Goal: Transaction & Acquisition: Purchase product/service

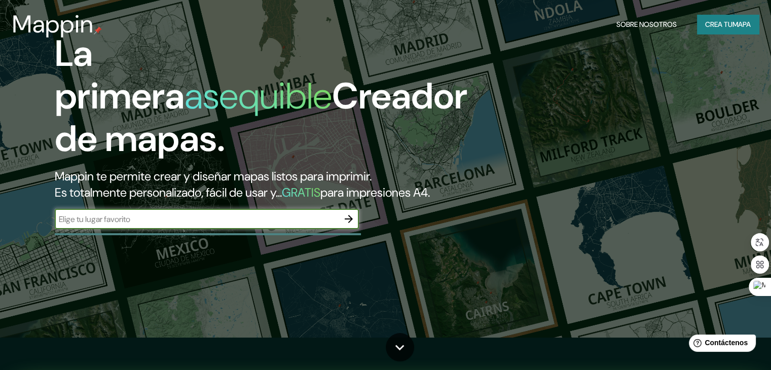
scroll to position [51, 0]
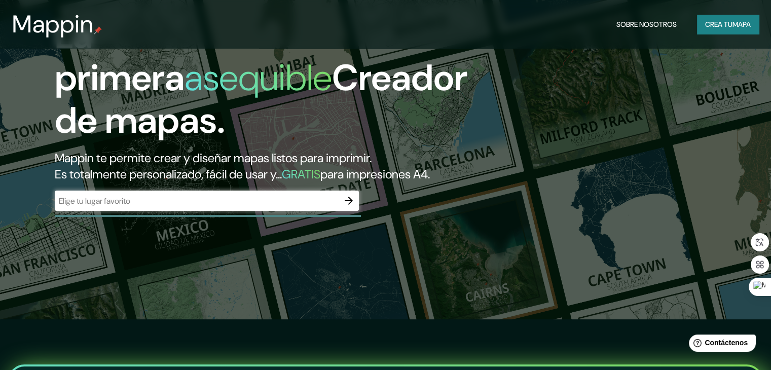
click at [102, 210] on div "​" at bounding box center [207, 201] width 304 height 20
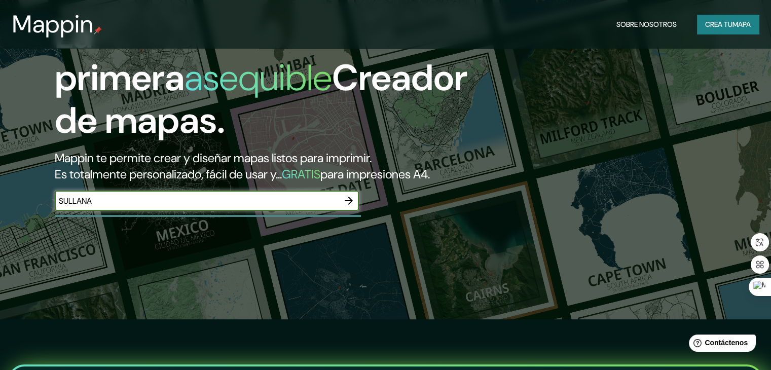
type input "SULLANA"
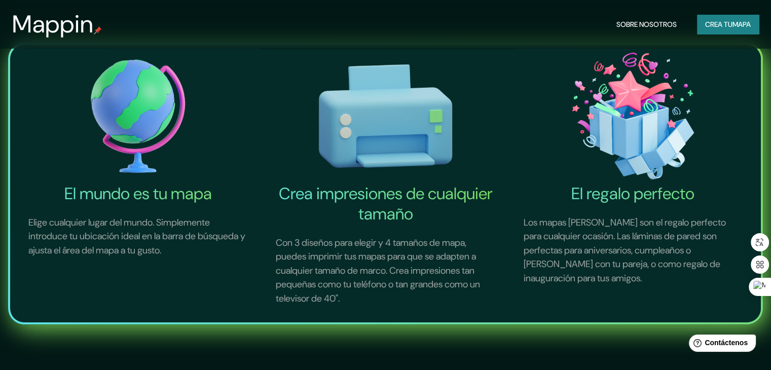
scroll to position [355, 0]
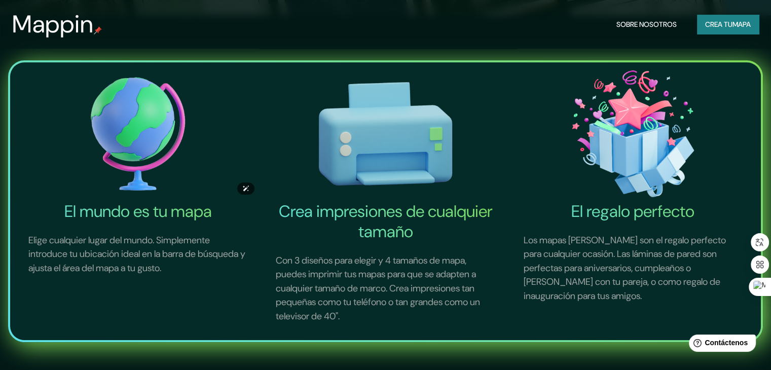
click at [127, 128] on img at bounding box center [137, 133] width 243 height 135
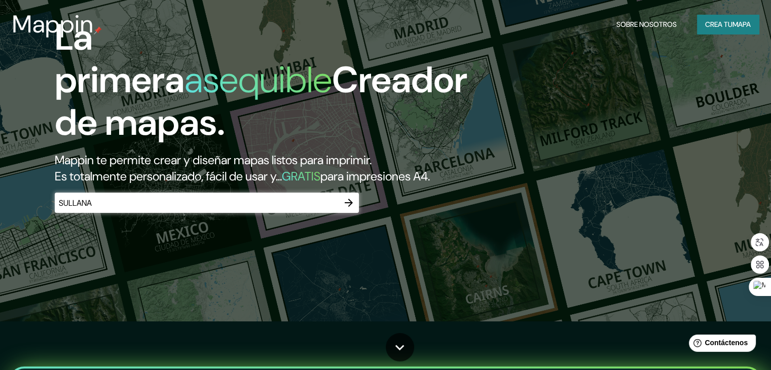
scroll to position [152, 0]
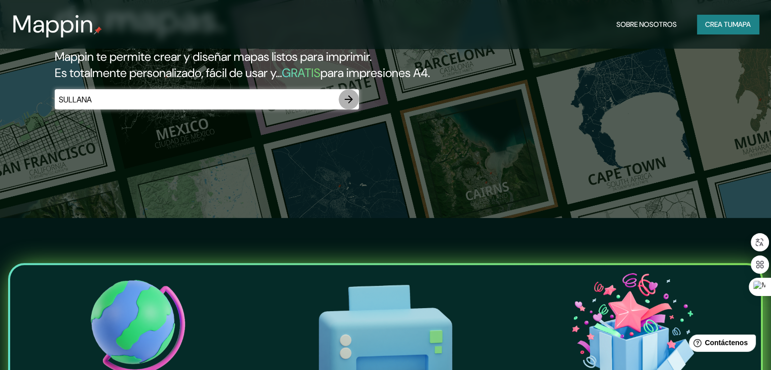
click at [349, 105] on icon "button" at bounding box center [349, 99] width 12 height 12
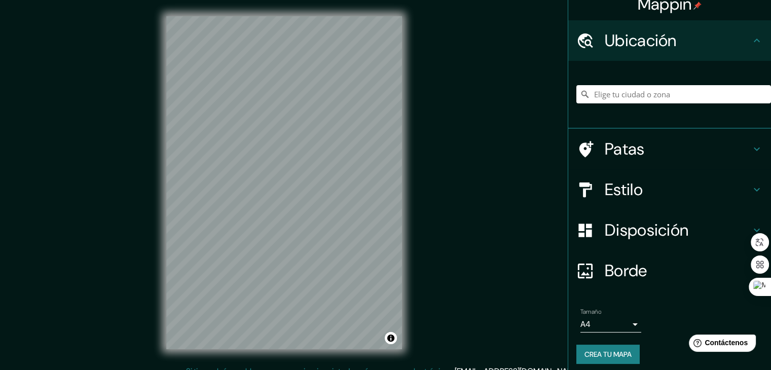
scroll to position [18, 0]
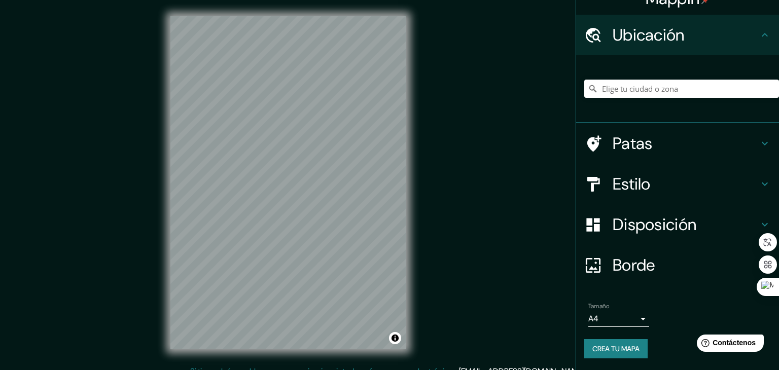
click at [624, 317] on body "Mappin Ubicación Patas Estilo Disposición Borde Elige un borde. Consejo : puede…" at bounding box center [389, 185] width 779 height 370
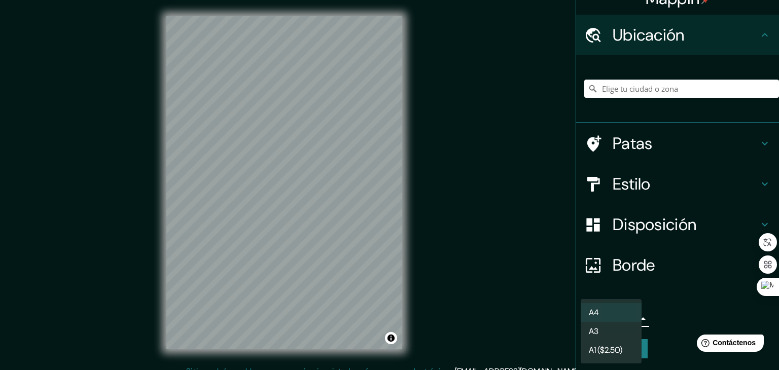
click at [607, 335] on li "A3" at bounding box center [611, 331] width 61 height 19
type input "a4"
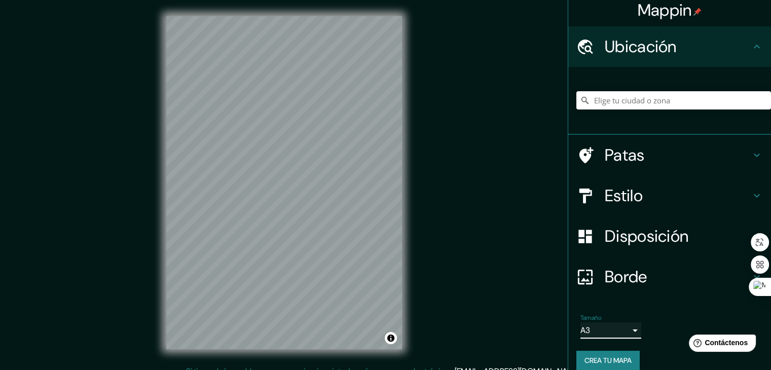
scroll to position [0, 0]
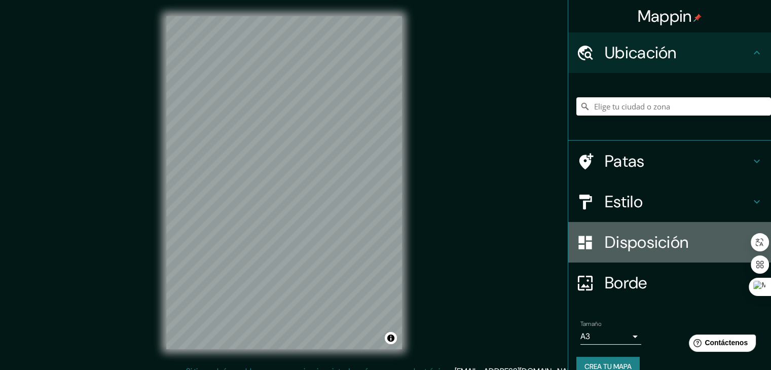
click at [618, 243] on font "Disposición" at bounding box center [647, 242] width 84 height 21
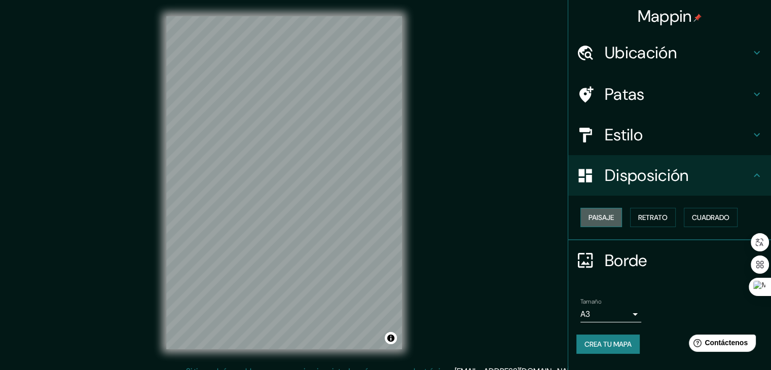
click at [606, 219] on font "Paisaje" at bounding box center [601, 217] width 25 height 9
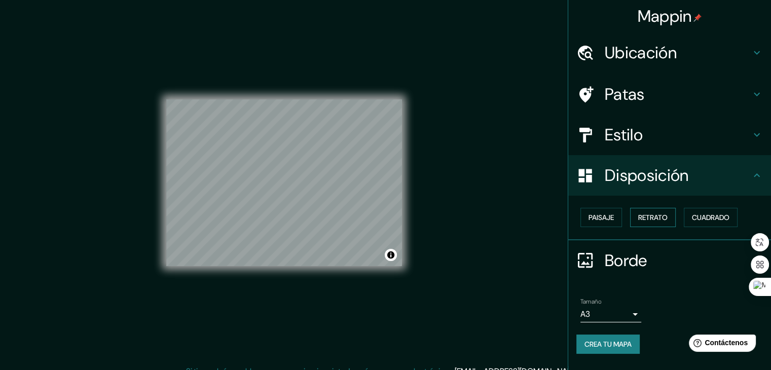
click at [645, 215] on font "Retrato" at bounding box center [652, 217] width 29 height 9
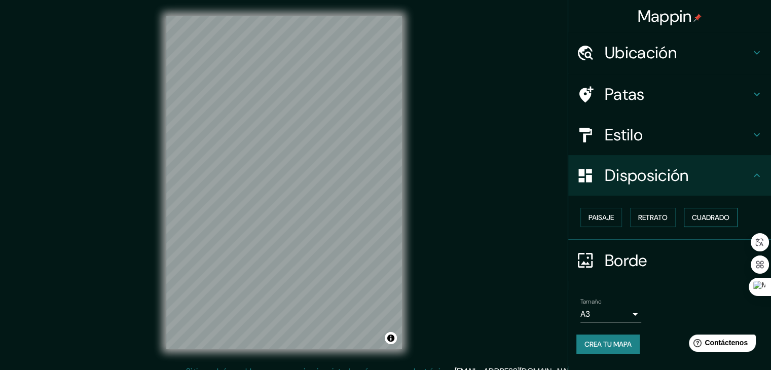
click at [710, 217] on font "Cuadrado" at bounding box center [711, 217] width 38 height 9
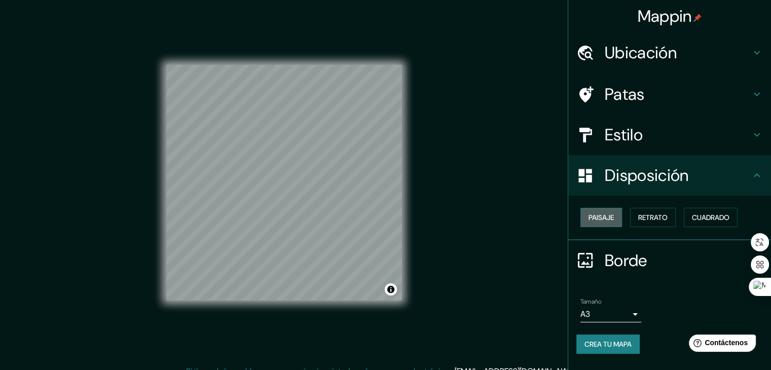
click at [598, 216] on font "Paisaje" at bounding box center [601, 217] width 25 height 9
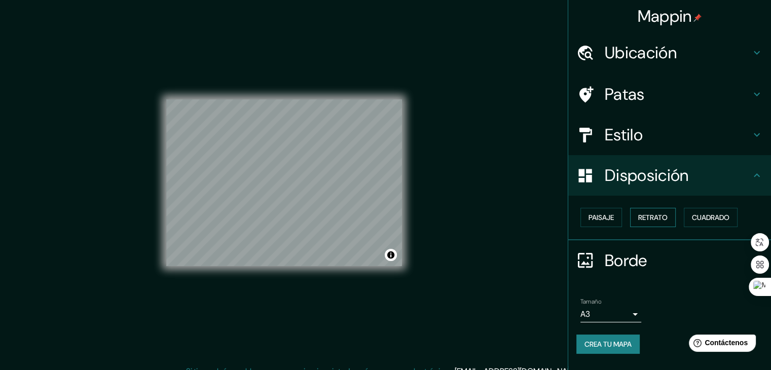
click at [640, 213] on font "Retrato" at bounding box center [652, 217] width 29 height 9
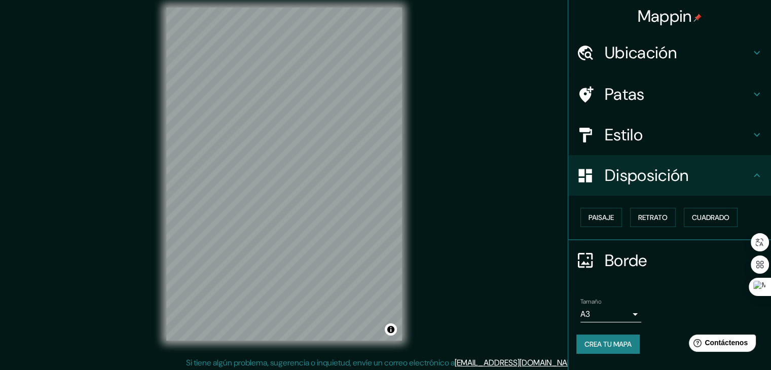
scroll to position [12, 0]
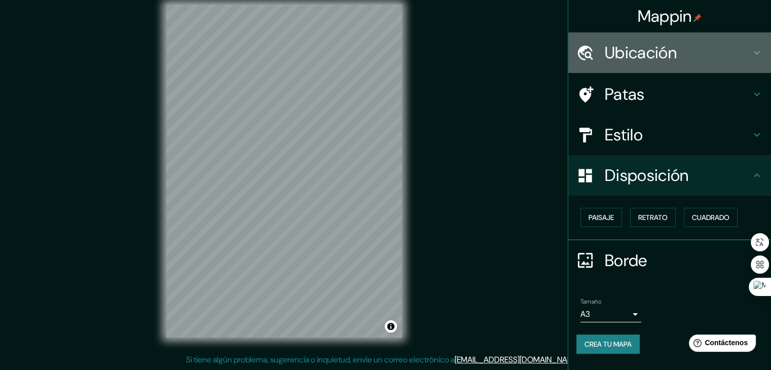
click at [756, 52] on icon at bounding box center [757, 53] width 12 height 12
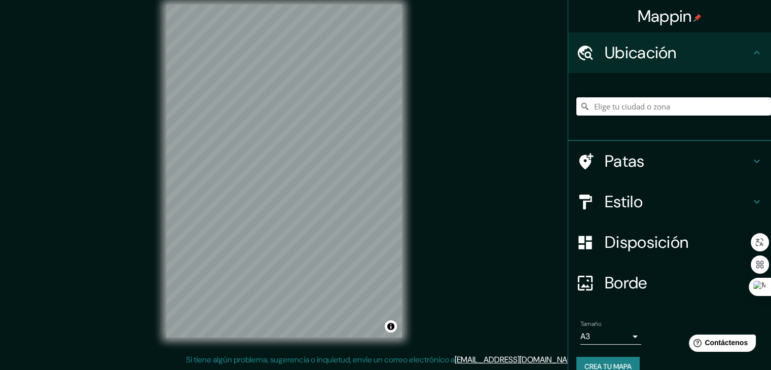
click at [629, 100] on input "Elige tu ciudad o zona" at bounding box center [674, 106] width 195 height 18
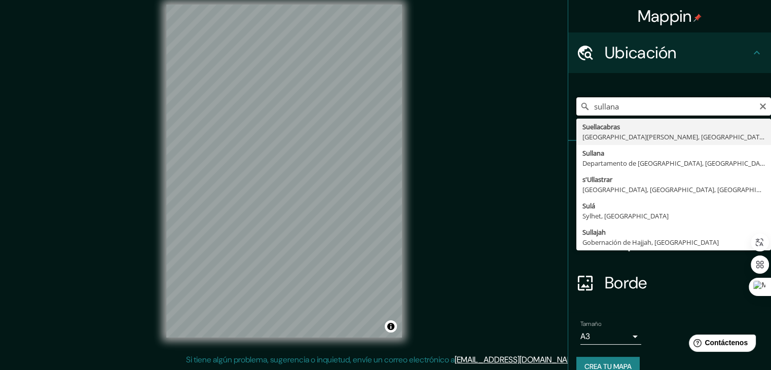
type input "sullana"
click at [621, 112] on input "sullana" at bounding box center [674, 106] width 195 height 18
click at [759, 104] on icon "Claro" at bounding box center [763, 106] width 8 height 8
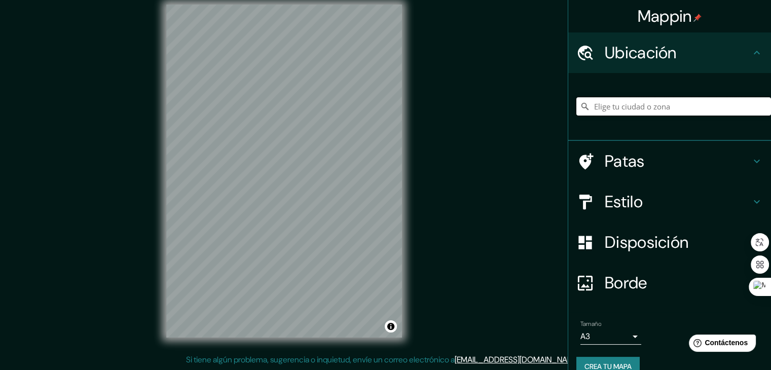
click at [681, 102] on input "Elige tu ciudad o zona" at bounding box center [674, 106] width 195 height 18
paste input "-4.901790648073757, -80.69746433000536"
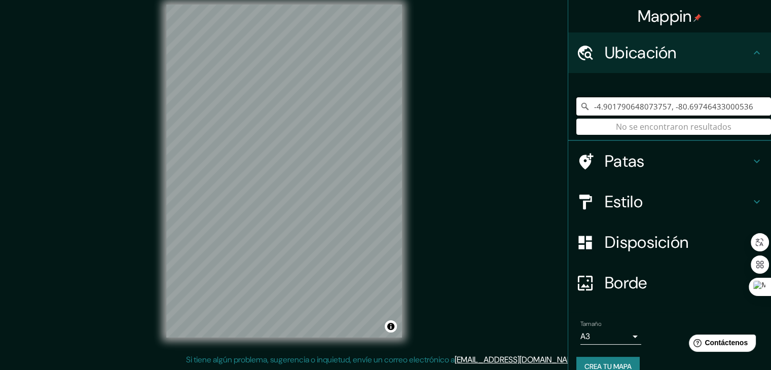
click at [738, 109] on input "-4.901790648073757, -80.69746433000536" at bounding box center [674, 106] width 195 height 18
type input "-"
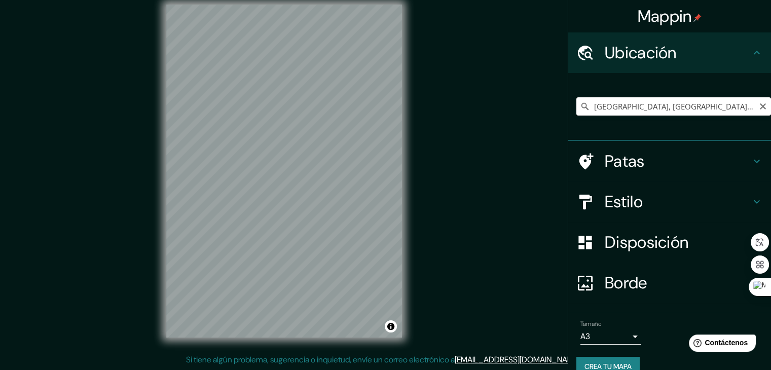
click at [677, 108] on input "[GEOGRAPHIC_DATA], [GEOGRAPHIC_DATA], [GEOGRAPHIC_DATA] 7910000, [GEOGRAPHIC_DA…" at bounding box center [674, 106] width 195 height 18
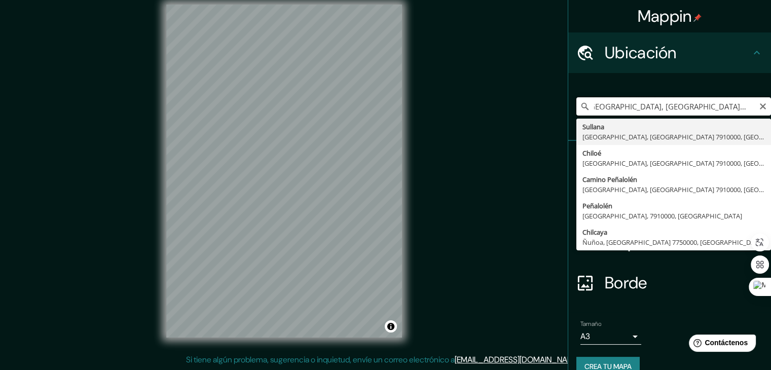
scroll to position [0, 0]
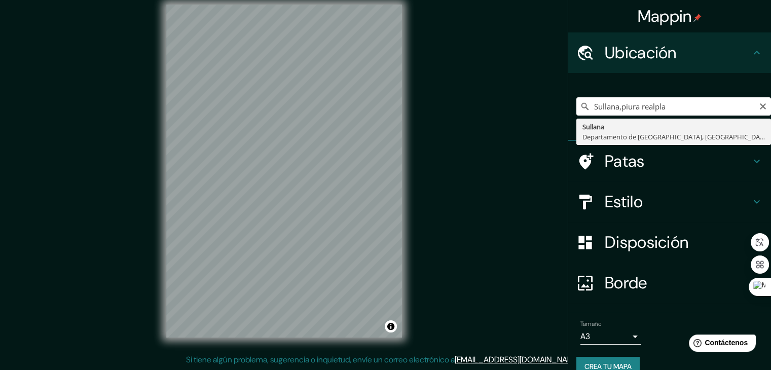
type input "[GEOGRAPHIC_DATA], [GEOGRAPHIC_DATA], [GEOGRAPHIC_DATA]"
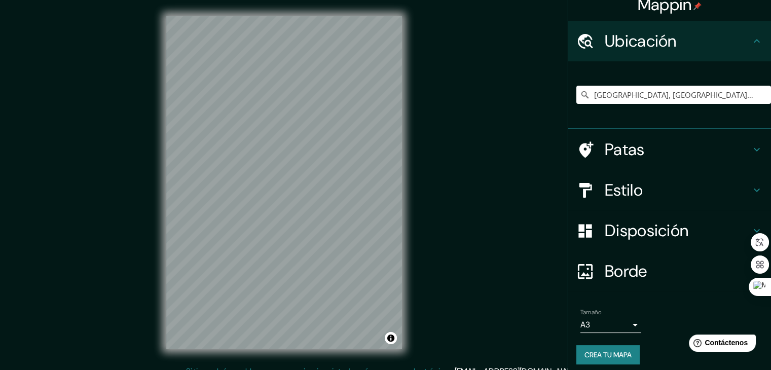
scroll to position [18, 0]
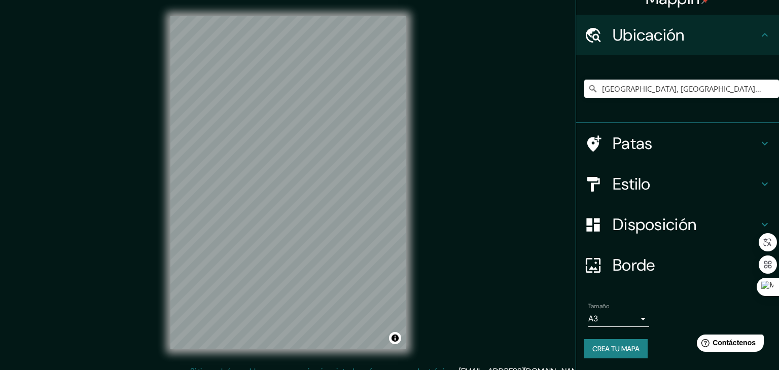
click at [633, 314] on body "Mappin Ubicación [GEOGRAPHIC_DATA], [GEOGRAPHIC_DATA], [GEOGRAPHIC_DATA] Patas …" at bounding box center [389, 185] width 779 height 370
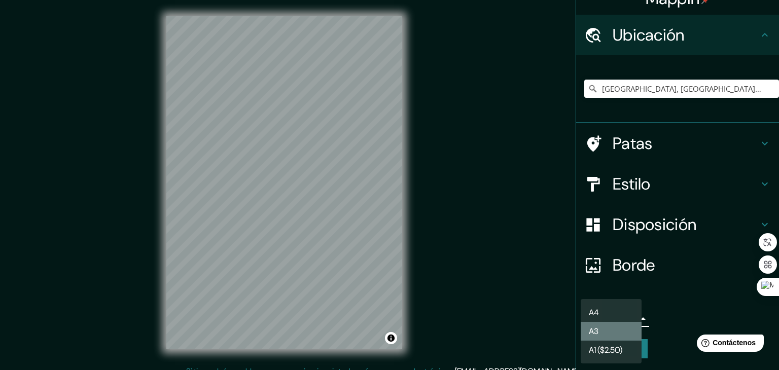
click at [615, 333] on li "A3" at bounding box center [611, 331] width 61 height 19
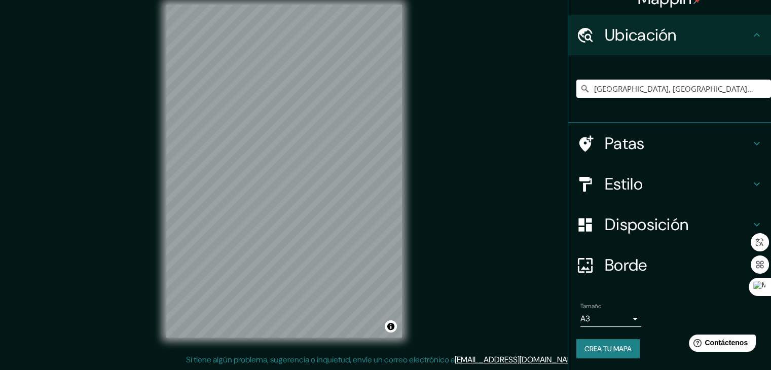
drag, startPoint x: 405, startPoint y: 177, endPoint x: 503, endPoint y: 211, distance: 103.4
click at [503, 211] on div "Mappin Ubicación [GEOGRAPHIC_DATA], [GEOGRAPHIC_DATA], [GEOGRAPHIC_DATA] Patas …" at bounding box center [385, 179] width 771 height 382
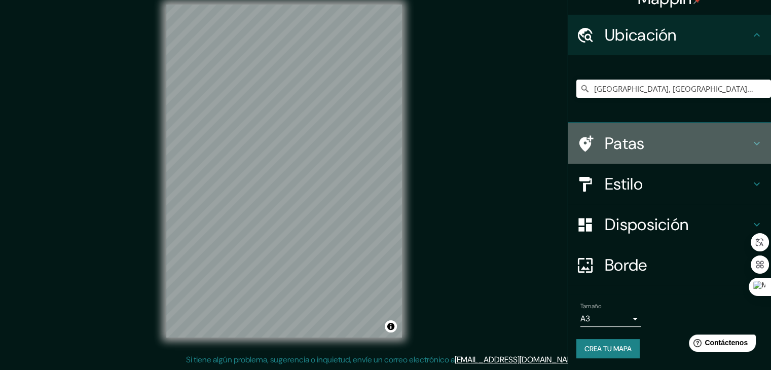
click at [751, 148] on icon at bounding box center [757, 143] width 12 height 12
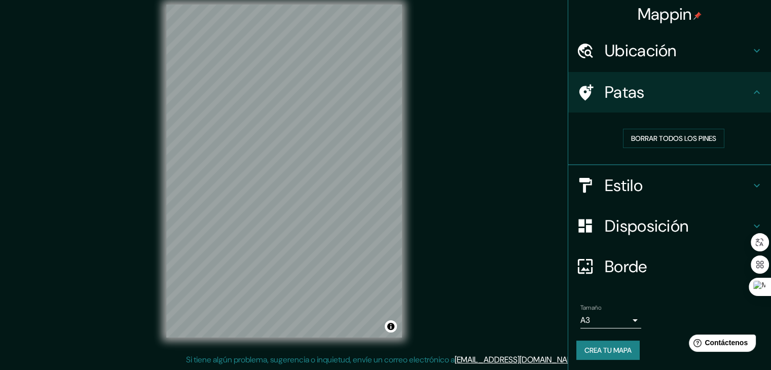
scroll to position [3, 0]
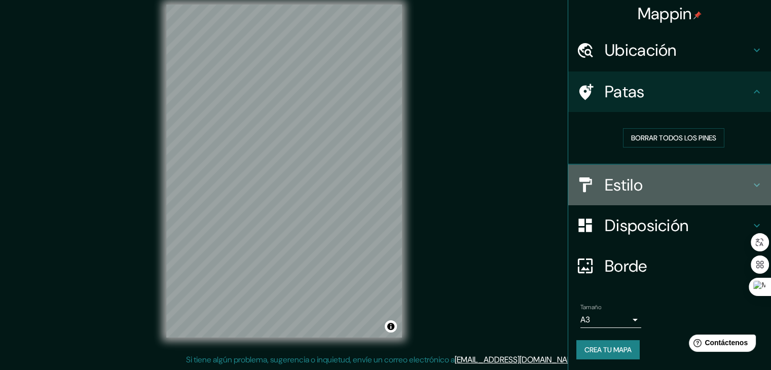
click at [725, 171] on div "Estilo" at bounding box center [669, 185] width 203 height 41
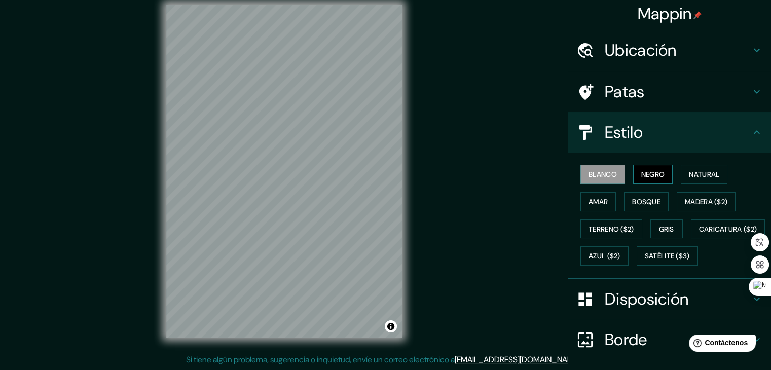
click at [647, 175] on font "Negro" at bounding box center [653, 174] width 24 height 9
click at [689, 170] on font "Natural" at bounding box center [704, 174] width 30 height 9
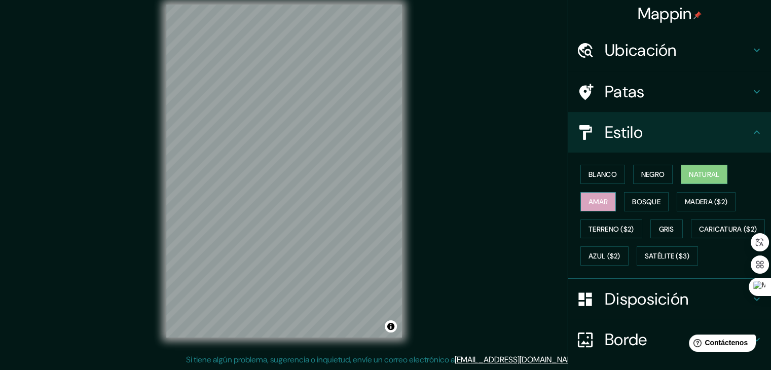
click at [602, 202] on button "Amar" at bounding box center [598, 201] width 35 height 19
click at [633, 202] on font "Bosque" at bounding box center [646, 201] width 28 height 9
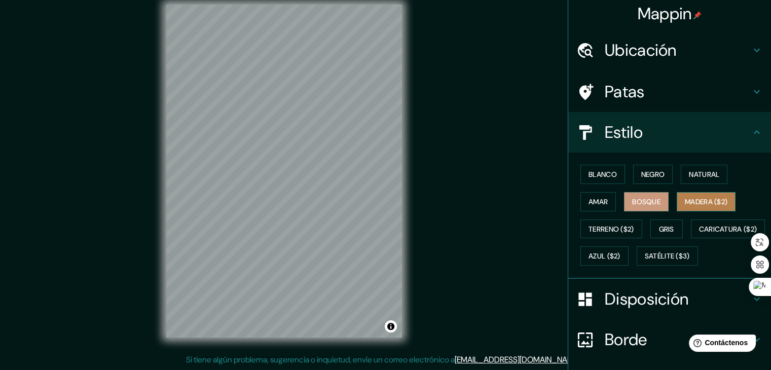
click at [722, 204] on font "Madera ($2)" at bounding box center [706, 201] width 43 height 9
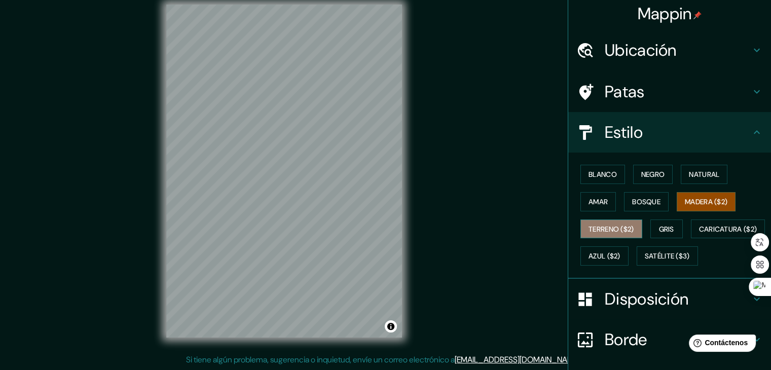
click at [617, 226] on font "Terreno ($2)" at bounding box center [612, 229] width 46 height 9
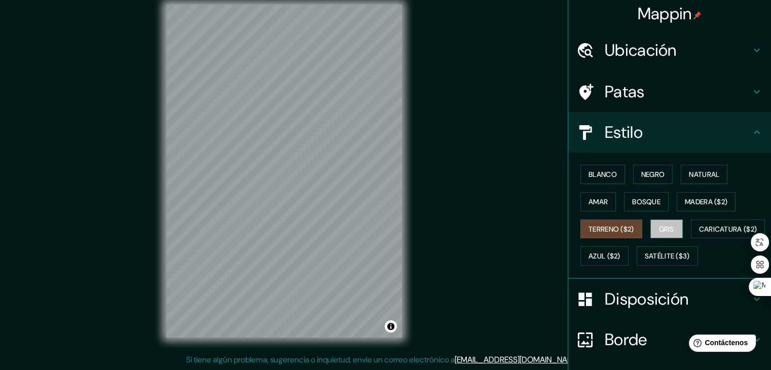
click at [661, 223] on font "Gris" at bounding box center [666, 229] width 15 height 13
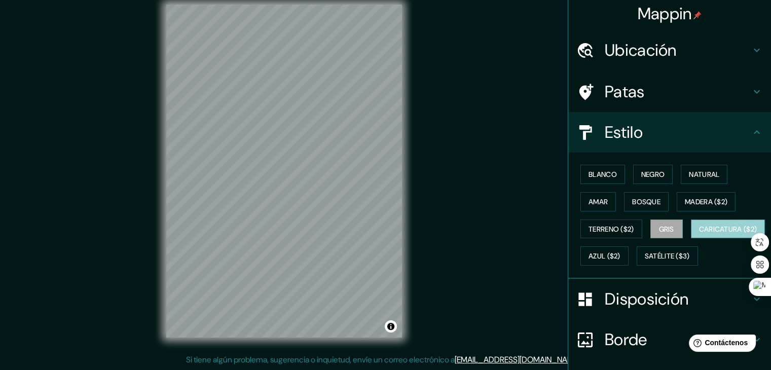
click at [699, 234] on font "Caricatura ($2)" at bounding box center [728, 229] width 58 height 9
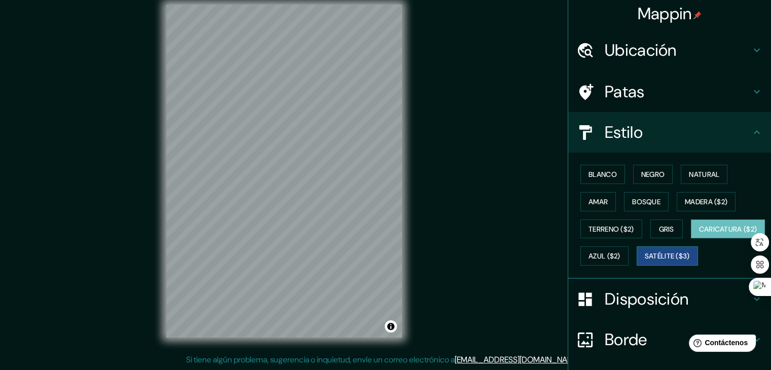
click at [645, 261] on font "Satélite ($3)" at bounding box center [667, 256] width 45 height 9
click at [621, 260] on font "Azul ($2)" at bounding box center [605, 255] width 32 height 13
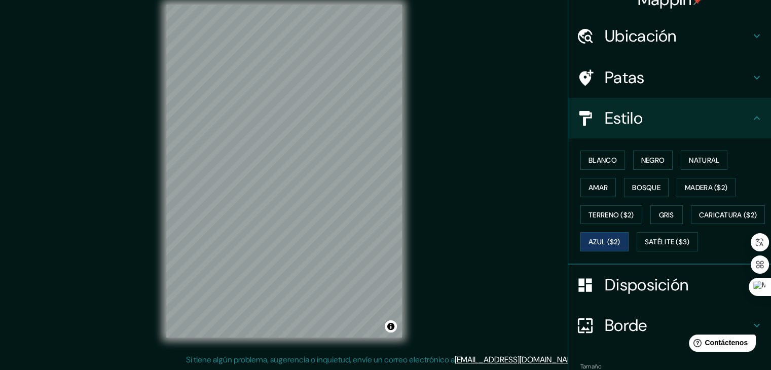
scroll to position [1, 0]
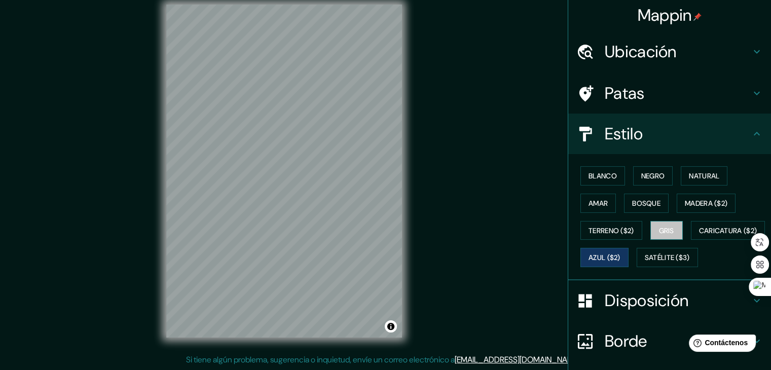
click at [659, 232] on font "Gris" at bounding box center [666, 230] width 15 height 9
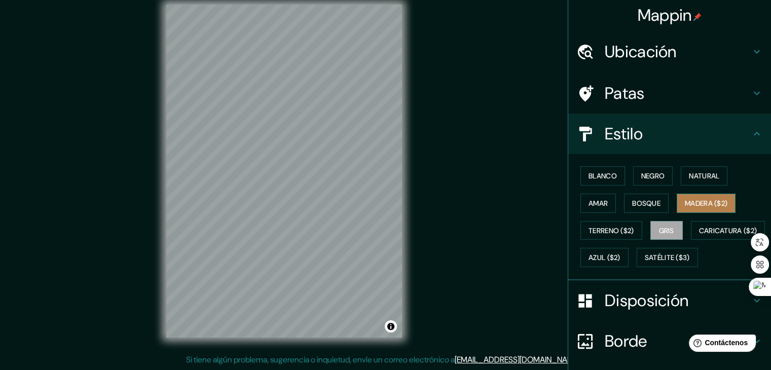
click at [694, 201] on font "Madera ($2)" at bounding box center [706, 203] width 43 height 9
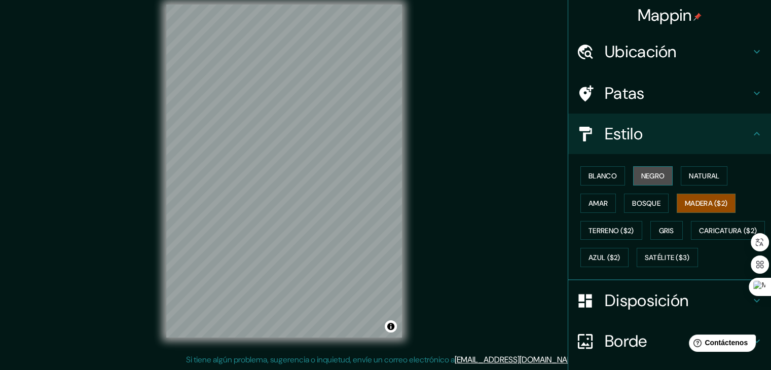
click at [656, 177] on font "Negro" at bounding box center [653, 175] width 24 height 9
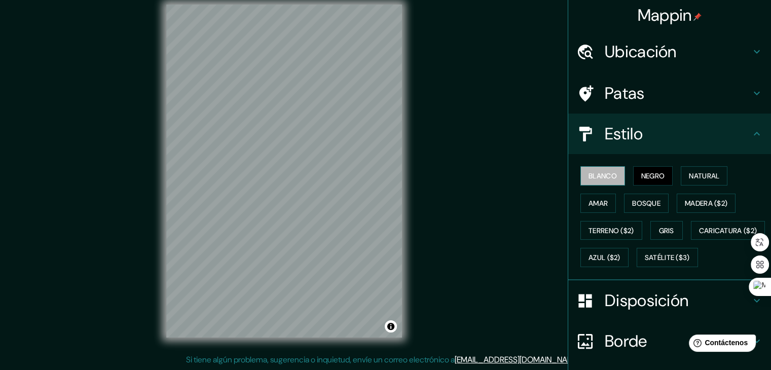
click at [604, 173] on font "Blanco" at bounding box center [603, 175] width 28 height 9
click at [689, 169] on font "Natural" at bounding box center [704, 175] width 30 height 13
click at [596, 173] on font "Blanco" at bounding box center [603, 175] width 28 height 9
click at [469, 174] on div "Mappin Ubicación Sullana, [GEOGRAPHIC_DATA], [GEOGRAPHIC_DATA] Patas Estilo Bla…" at bounding box center [385, 179] width 771 height 382
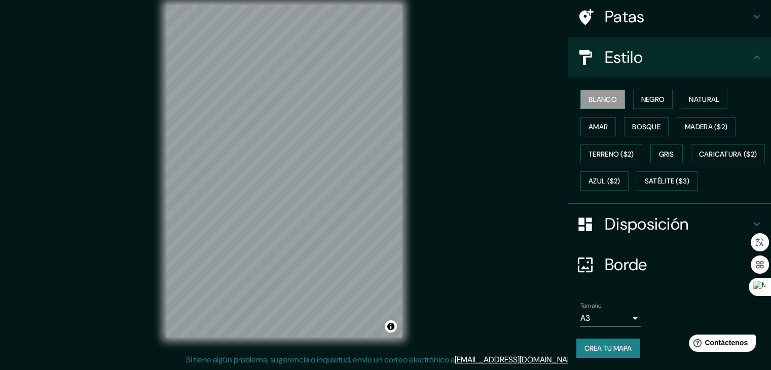
scroll to position [102, 0]
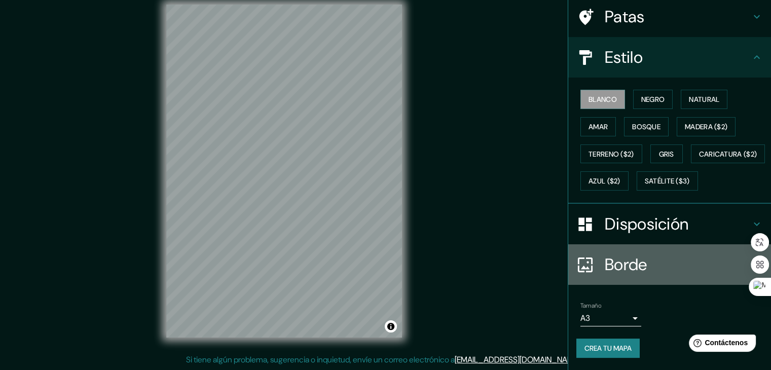
click at [627, 263] on font "Borde" at bounding box center [626, 264] width 43 height 21
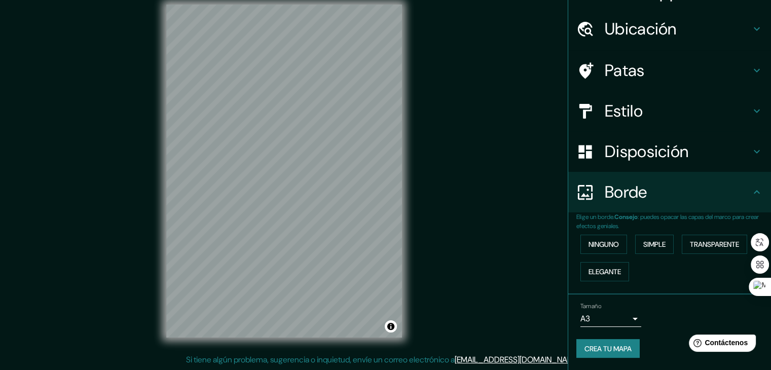
scroll to position [23, 0]
click at [610, 243] on font "Ninguno" at bounding box center [604, 245] width 30 height 9
click at [645, 242] on font "Simple" at bounding box center [655, 245] width 22 height 9
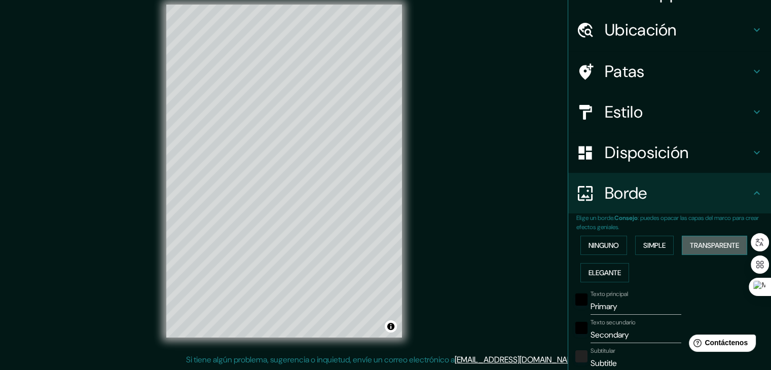
click at [698, 239] on font "Transparente" at bounding box center [714, 245] width 49 height 13
click at [606, 247] on font "Ninguno" at bounding box center [604, 245] width 30 height 9
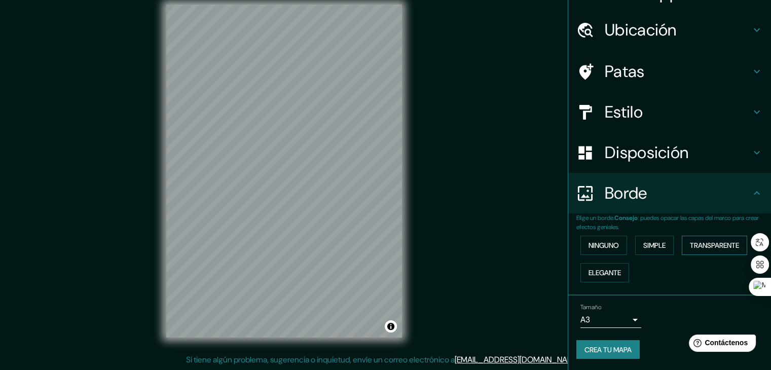
click at [720, 239] on font "Transparente" at bounding box center [714, 245] width 49 height 13
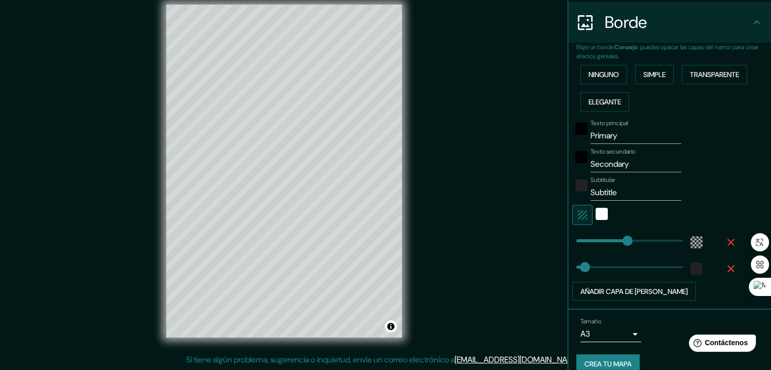
scroll to position [208, 0]
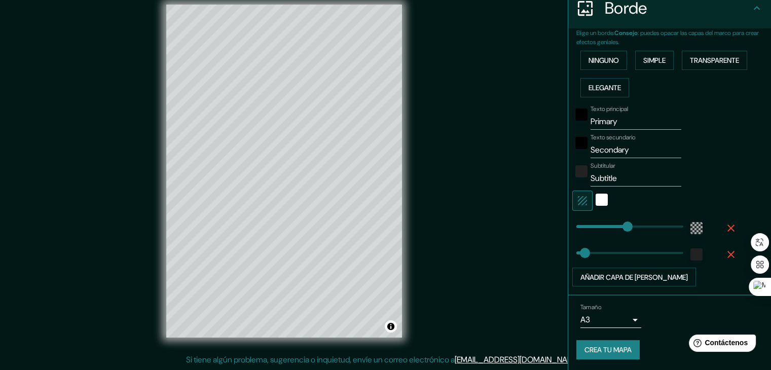
type input "37"
click at [576, 167] on div "color-222222" at bounding box center [582, 171] width 12 height 12
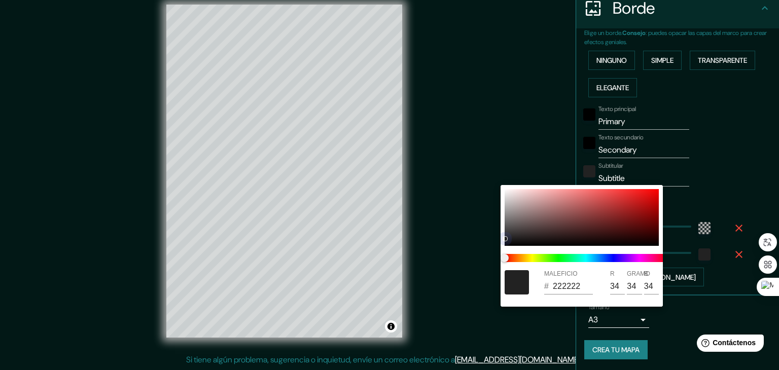
drag, startPoint x: 561, startPoint y: 217, endPoint x: 599, endPoint y: 215, distance: 38.1
click at [562, 217] on div at bounding box center [582, 217] width 154 height 57
type input "223"
type input "37"
type input "815151"
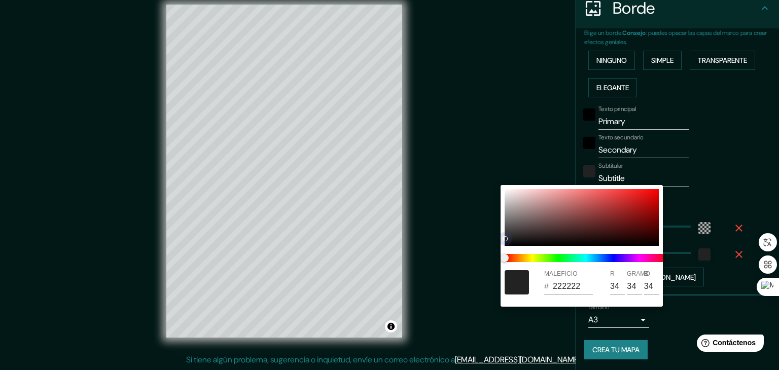
type input "129"
type input "81"
click at [630, 213] on div at bounding box center [582, 217] width 154 height 57
type input "223"
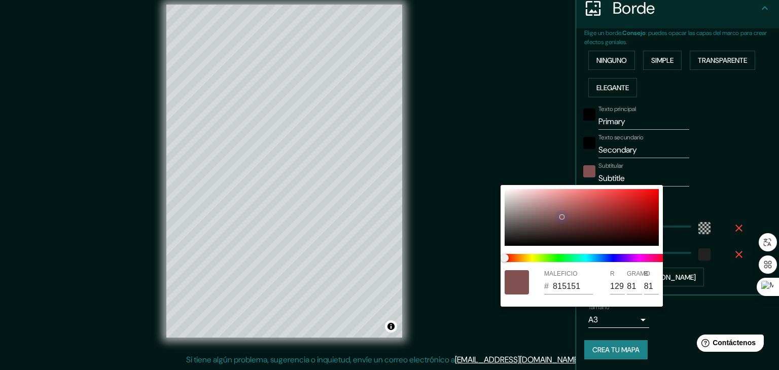
type input "37"
type input "931B1B"
type input "147"
type input "27"
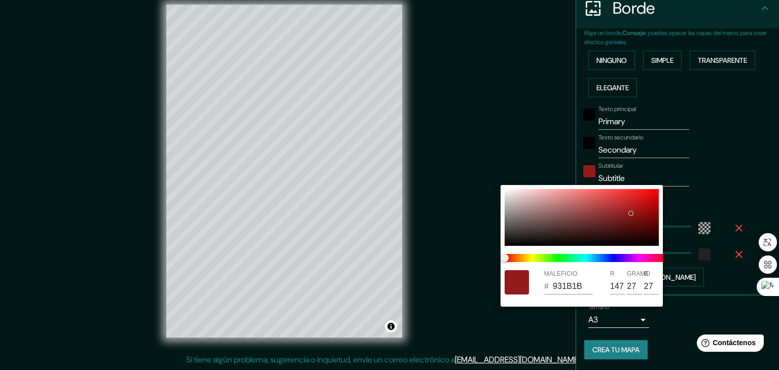
click at [702, 192] on div at bounding box center [389, 185] width 779 height 370
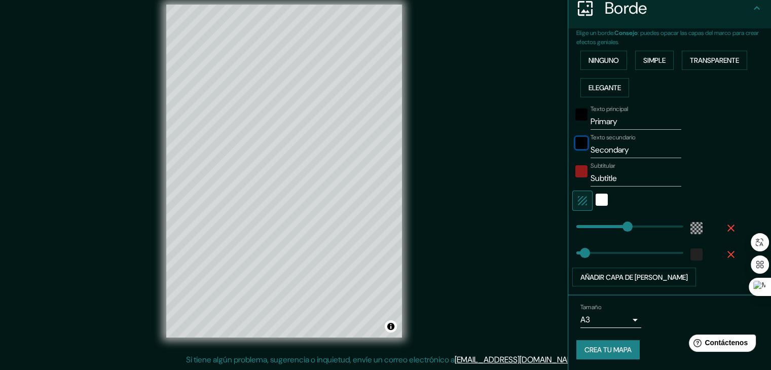
click at [578, 140] on div "negro" at bounding box center [582, 143] width 12 height 12
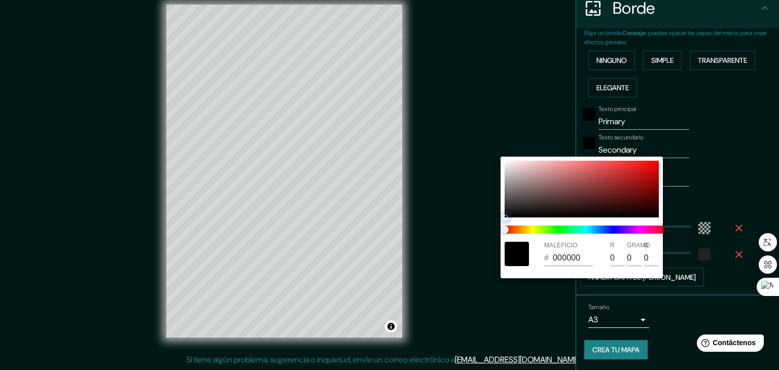
type input "223"
type input "37"
type input "814B4B"
type input "129"
type input "75"
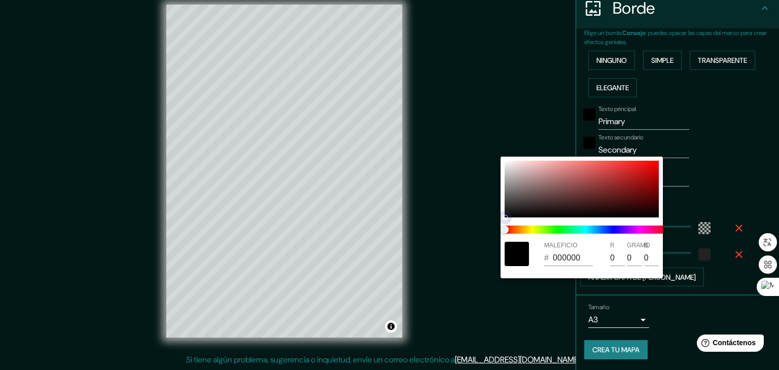
type input "75"
type input "223"
type input "37"
type input "7D4949"
type input "125"
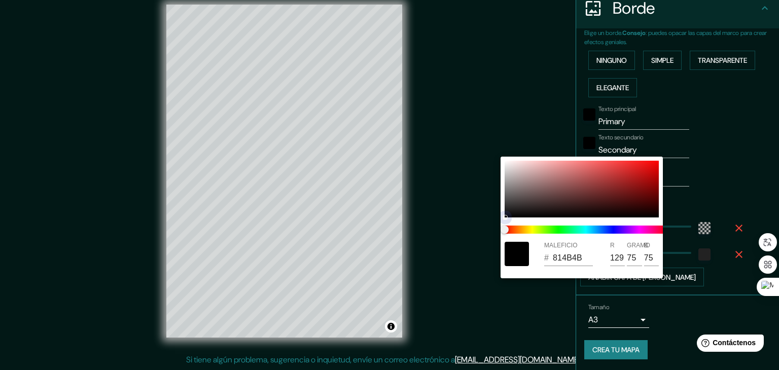
type input "73"
type input "223"
type input "37"
type input "613D3D"
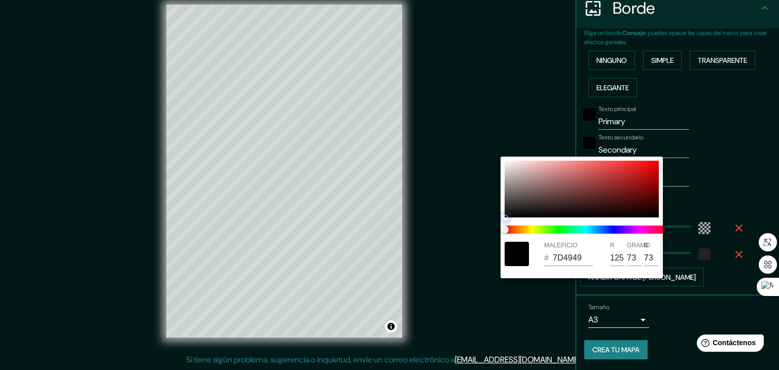
type input "97"
type input "61"
type input "223"
type input "37"
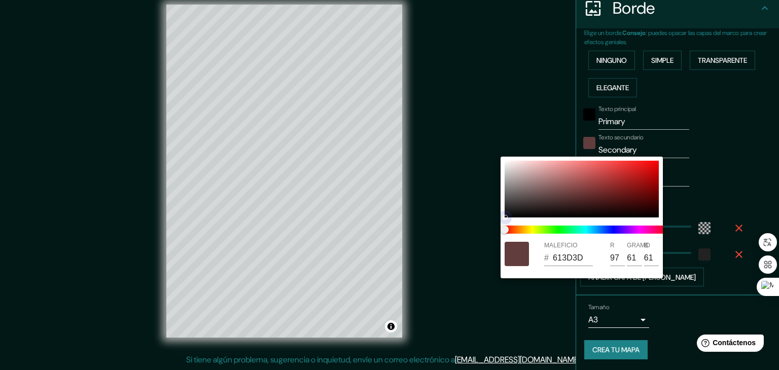
type input "5C3C3C"
type input "92"
type input "60"
type input "223"
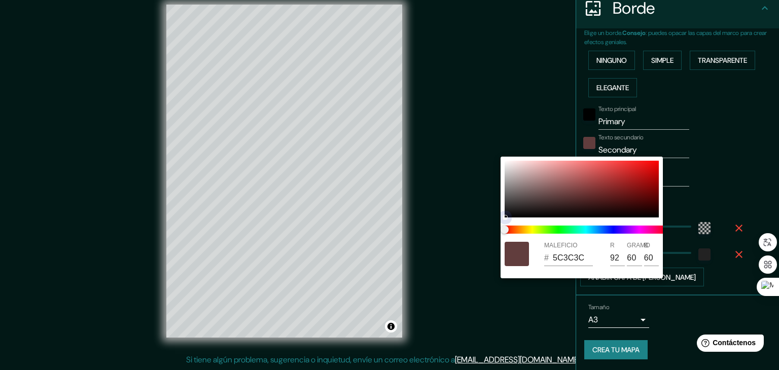
type input "37"
type input "583A3A"
type input "88"
type input "58"
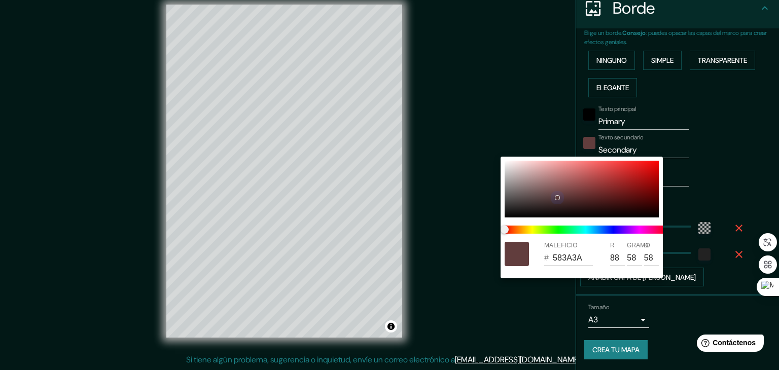
type input "223"
type input "37"
type input "583B3B"
type input "59"
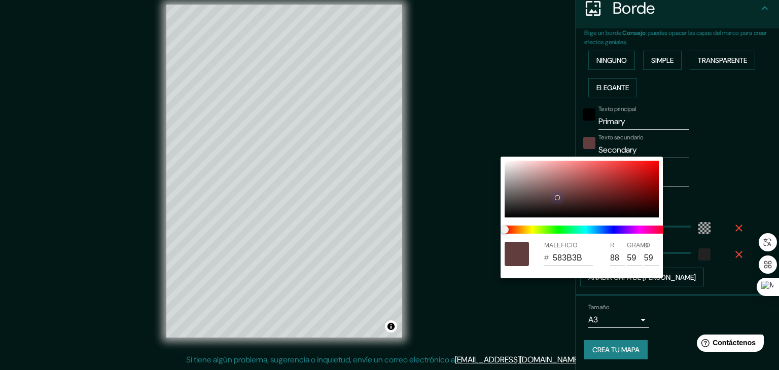
type input "223"
type input "37"
type input "583F3F"
type input "63"
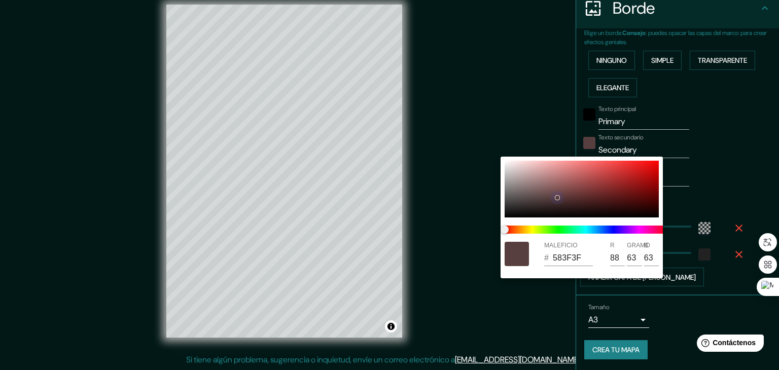
type input "223"
type input "37"
type input "5A4242"
type input "90"
type input "66"
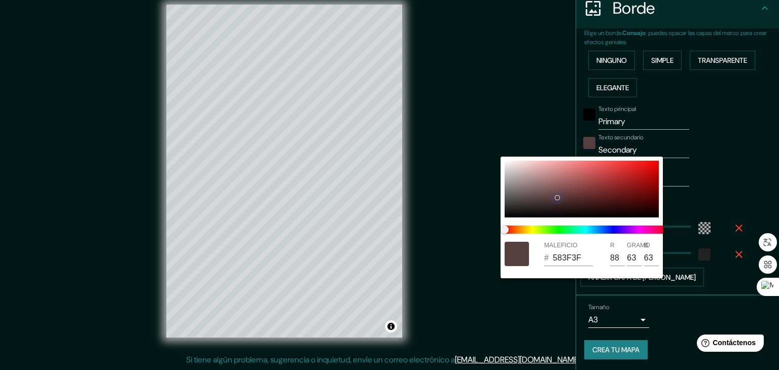
type input "66"
drag, startPoint x: 569, startPoint y: 189, endPoint x: 535, endPoint y: 188, distance: 33.5
click at [544, 195] on div at bounding box center [582, 189] width 154 height 57
type input "223"
type input "37"
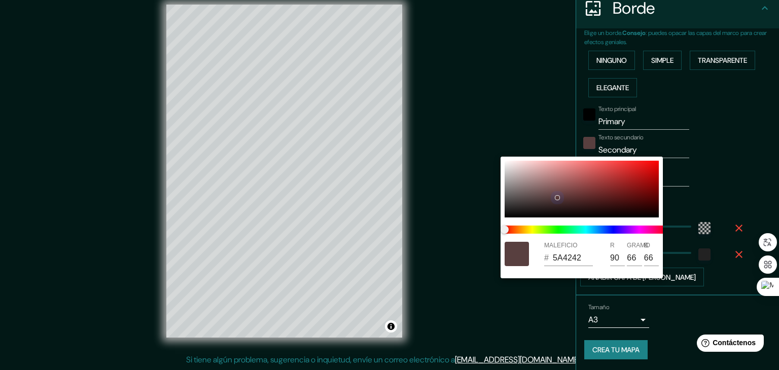
type input "614848"
type input "97"
type input "72"
click at [532, 183] on div at bounding box center [582, 189] width 154 height 57
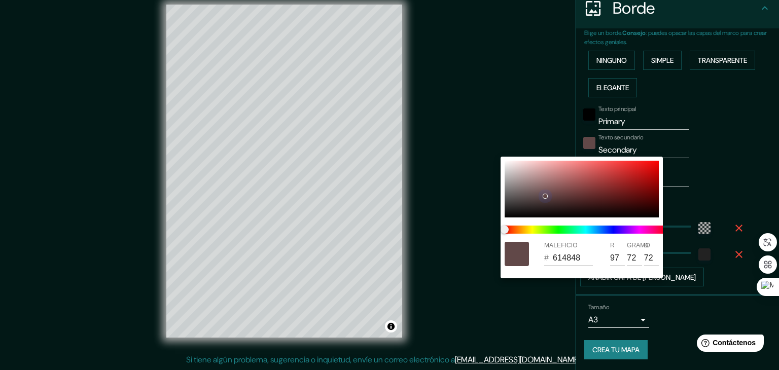
type input "223"
type input "37"
type input "987C7C"
type input "152"
type input "124"
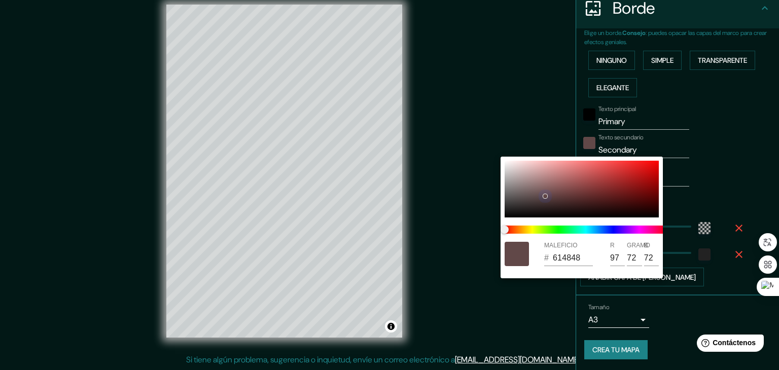
type input "124"
click at [708, 124] on div at bounding box center [389, 185] width 779 height 370
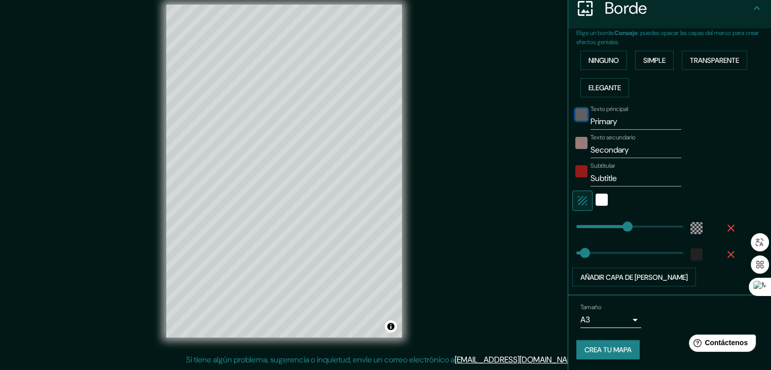
click at [576, 115] on div "negro" at bounding box center [582, 115] width 12 height 12
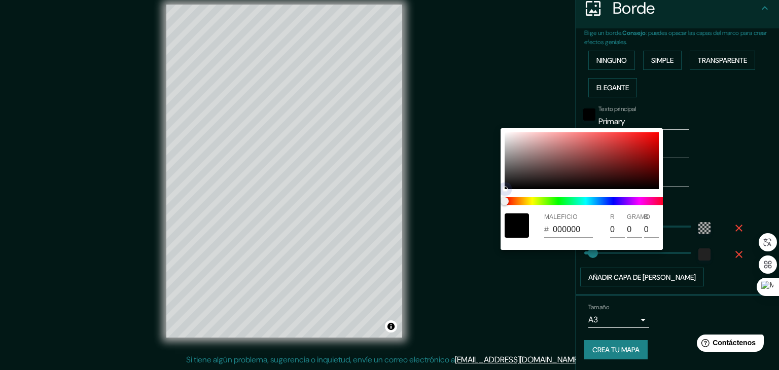
click at [516, 135] on div at bounding box center [582, 160] width 154 height 57
type input "223"
type input "37"
type input "F4E2E2"
type input "244"
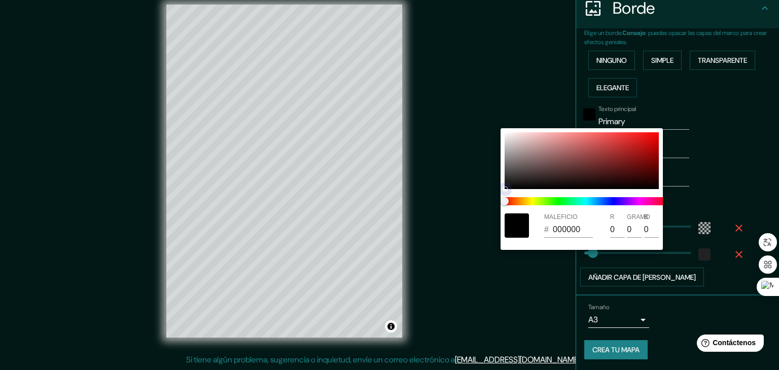
type input "226"
type input "223"
type input "37"
type input "AA6060"
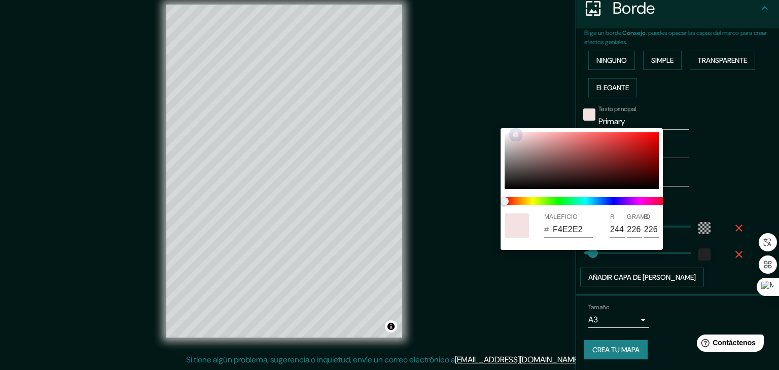
type input "170"
type input "96"
type input "223"
type input "37"
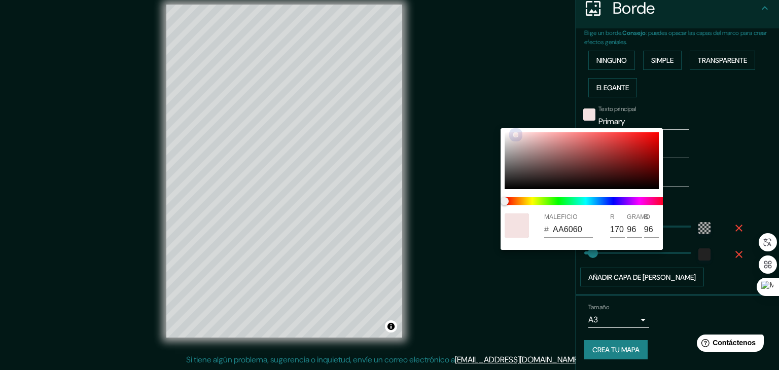
type input "AA5F5F"
type input "95"
type input "223"
type input "37"
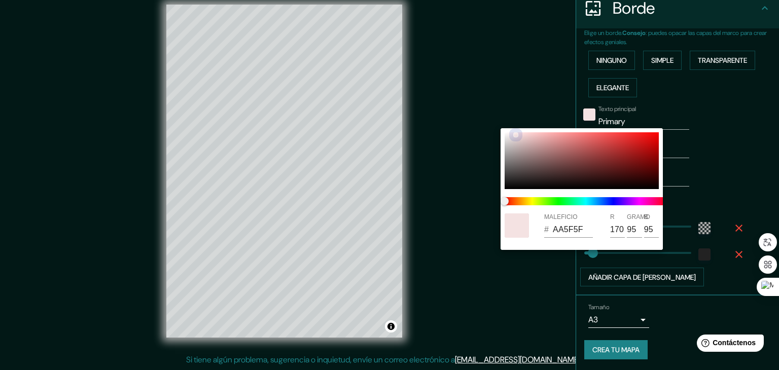
type input "AA5D5D"
type input "93"
drag, startPoint x: 571, startPoint y: 151, endPoint x: 586, endPoint y: 151, distance: 15.2
click at [576, 151] on div at bounding box center [582, 160] width 154 height 57
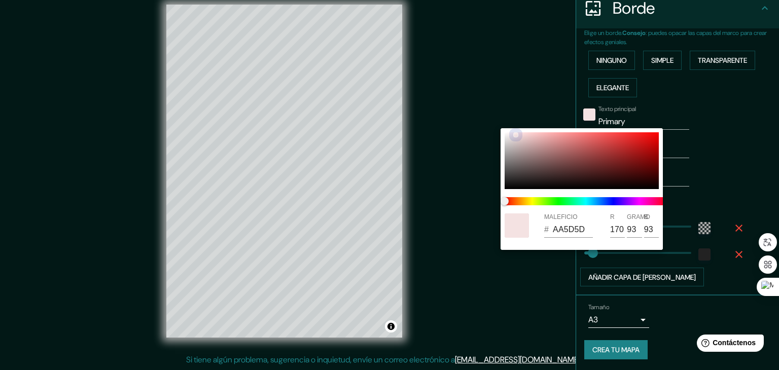
type input "223"
type input "37"
type input "AA5B5B"
type input "91"
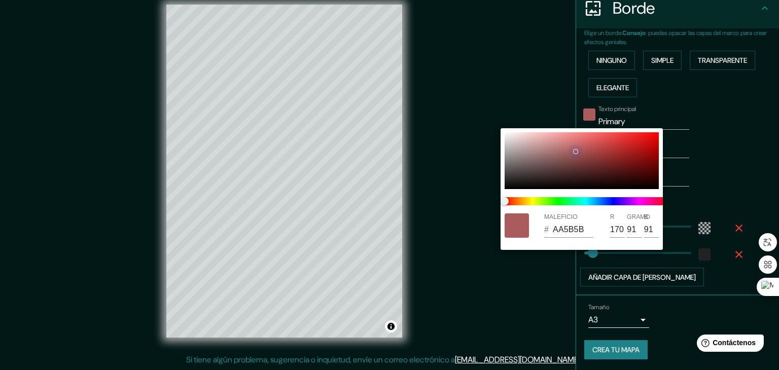
type input "223"
type input "37"
type input "BB3232"
type input "187"
type input "50"
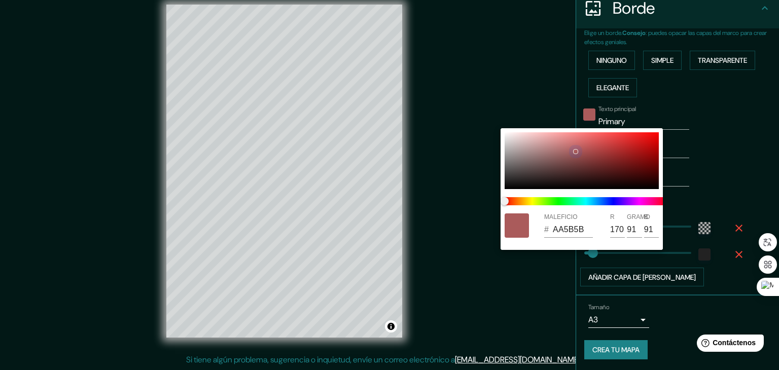
type input "50"
type input "223"
type input "37"
type input "B42E2E"
type input "180"
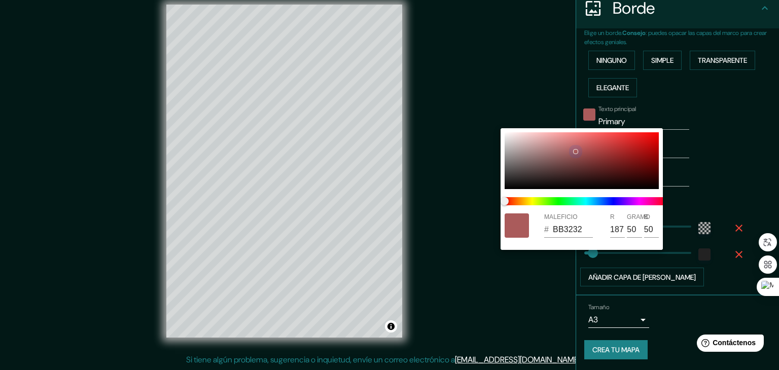
type input "46"
drag, startPoint x: 616, startPoint y: 148, endPoint x: 628, endPoint y: 154, distance: 13.4
click at [623, 151] on div at bounding box center [582, 160] width 154 height 57
type input "223"
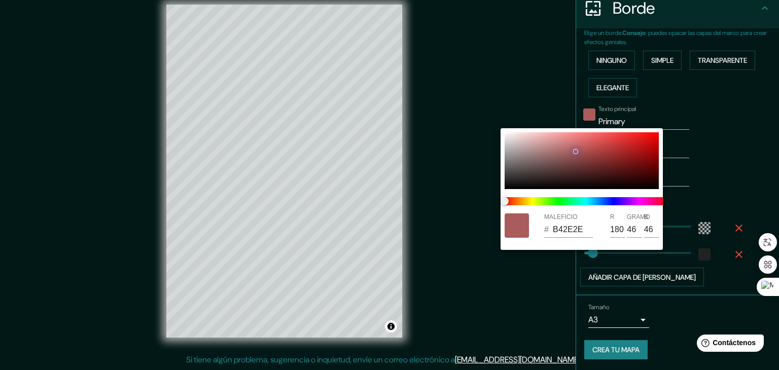
type input "37"
type input "AA2727"
type input "170"
type input "39"
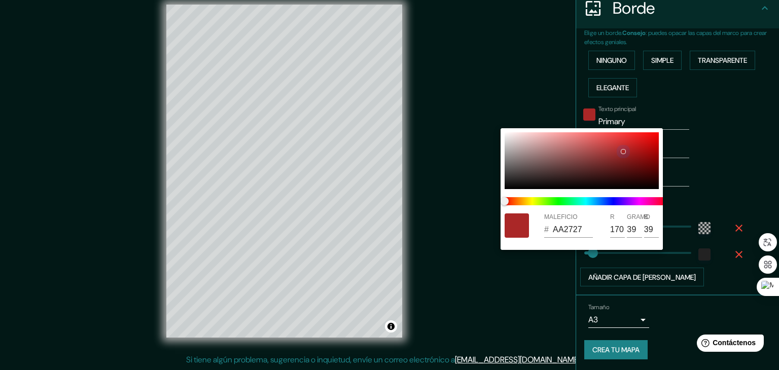
click at [530, 136] on div at bounding box center [582, 160] width 154 height 57
type input "223"
type input "37"
type input "EDC5C5"
type input "237"
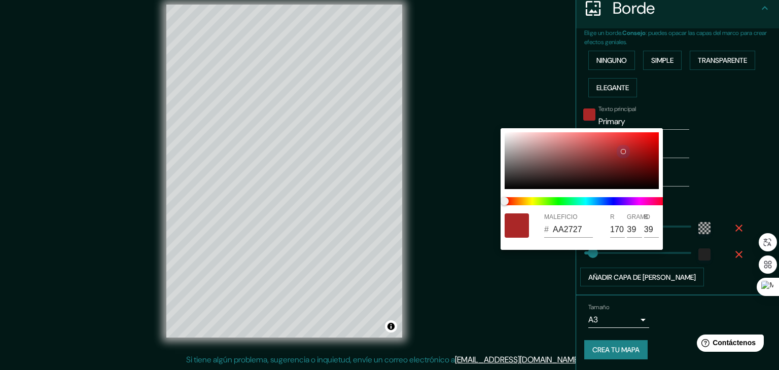
type input "197"
click at [669, 149] on div at bounding box center [389, 185] width 779 height 370
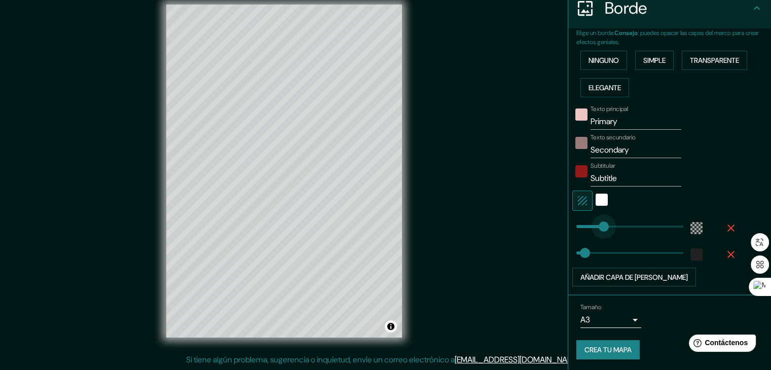
type input "116"
drag, startPoint x: 648, startPoint y: 225, endPoint x: 592, endPoint y: 222, distance: 55.9
type input "37"
type input "445"
drag, startPoint x: 618, startPoint y: 222, endPoint x: 671, endPoint y: 226, distance: 52.9
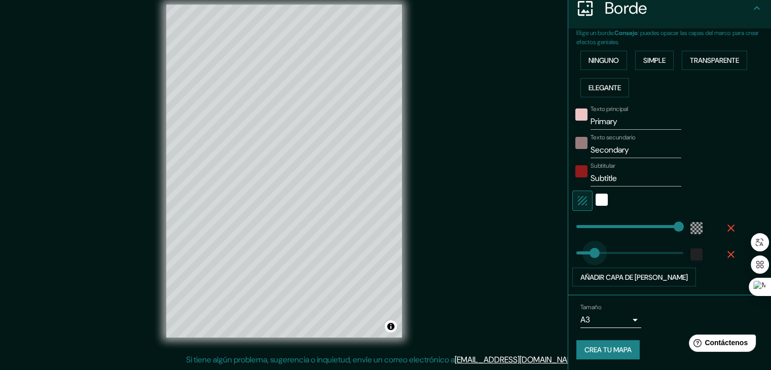
type input "398"
drag, startPoint x: 632, startPoint y: 247, endPoint x: 660, endPoint y: 254, distance: 28.8
type input "0"
drag, startPoint x: 653, startPoint y: 248, endPoint x: 543, endPoint y: 246, distance: 110.6
type input "155"
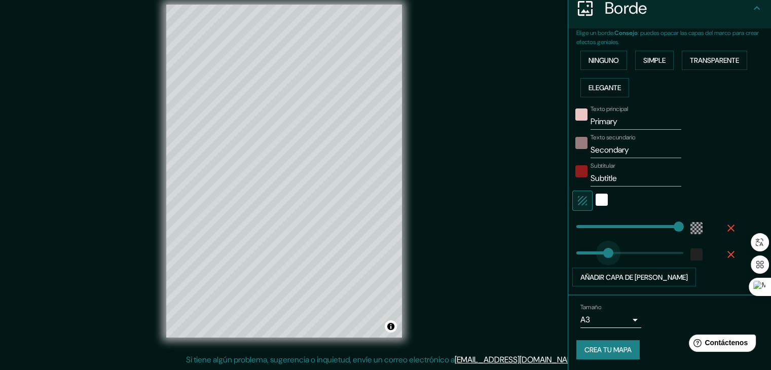
drag, startPoint x: 597, startPoint y: 245, endPoint x: 604, endPoint y: 245, distance: 7.1
type input "219"
drag, startPoint x: 609, startPoint y: 246, endPoint x: 619, endPoint y: 248, distance: 10.3
type input "142"
drag, startPoint x: 612, startPoint y: 251, endPoint x: 601, endPoint y: 252, distance: 10.7
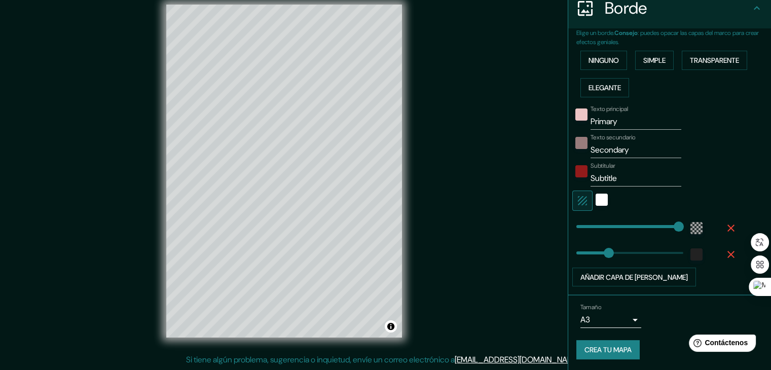
type input "102"
type input "69"
type input "52"
type input "32"
type input "277"
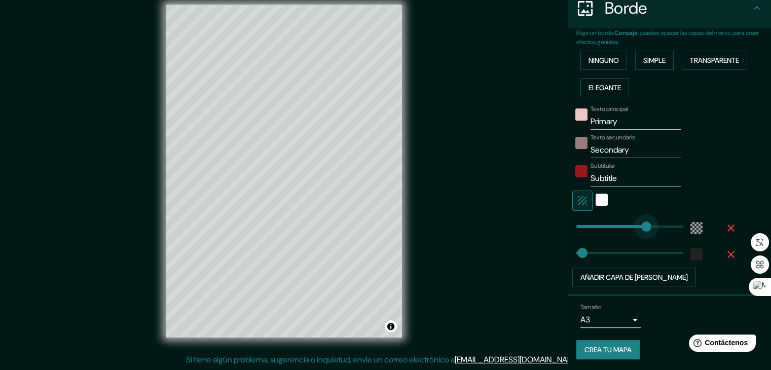
drag, startPoint x: 659, startPoint y: 223, endPoint x: 631, endPoint y: 224, distance: 28.4
click at [604, 216] on div at bounding box center [628, 226] width 111 height 22
type input "41"
drag, startPoint x: 630, startPoint y: 226, endPoint x: 578, endPoint y: 230, distance: 51.9
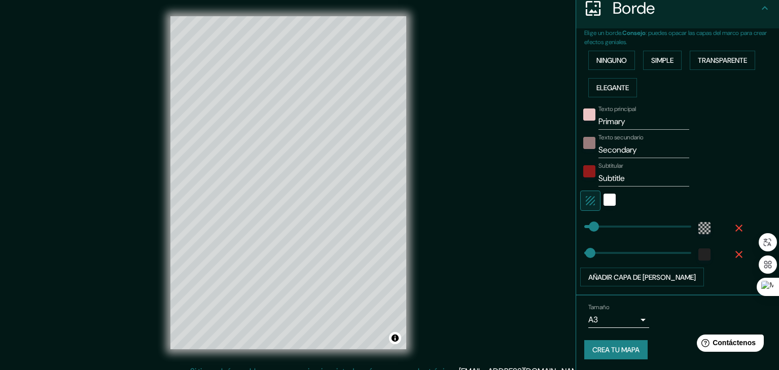
click at [627, 320] on body "Mappin Ubicación [GEOGRAPHIC_DATA], [GEOGRAPHIC_DATA], [GEOGRAPHIC_DATA] Patas …" at bounding box center [389, 185] width 779 height 370
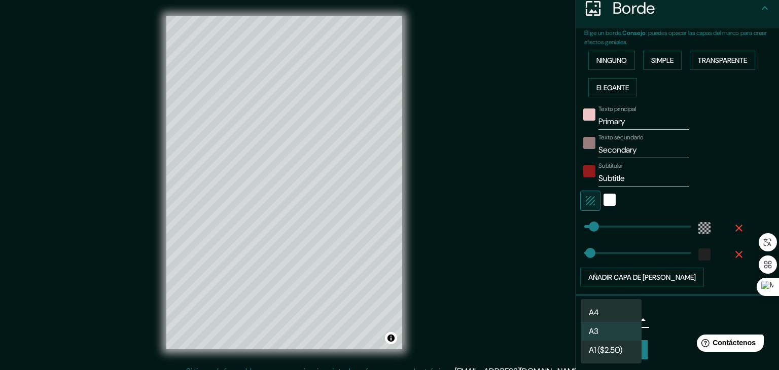
click at [619, 351] on font "A1 ($2.50)" at bounding box center [605, 350] width 33 height 11
type input "a3"
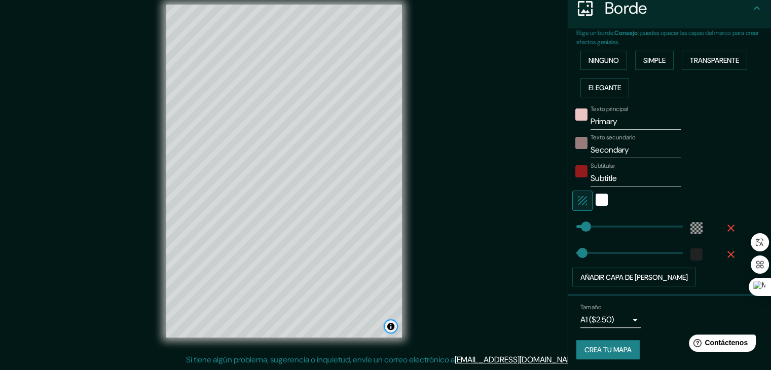
click at [390, 329] on button "Activar o desactivar atribución" at bounding box center [391, 326] width 12 height 12
click at [461, 302] on div "Mappin Ubicación [GEOGRAPHIC_DATA], [GEOGRAPHIC_DATA], [GEOGRAPHIC_DATA] Patas …" at bounding box center [385, 179] width 771 height 382
click at [395, 327] on button "Activar o desactivar atribución" at bounding box center [391, 326] width 12 height 12
drag, startPoint x: 528, startPoint y: 124, endPoint x: 523, endPoint y: 139, distance: 15.9
click at [527, 127] on div "Mappin Ubicación [GEOGRAPHIC_DATA], [GEOGRAPHIC_DATA], [GEOGRAPHIC_DATA] Patas …" at bounding box center [385, 179] width 771 height 382
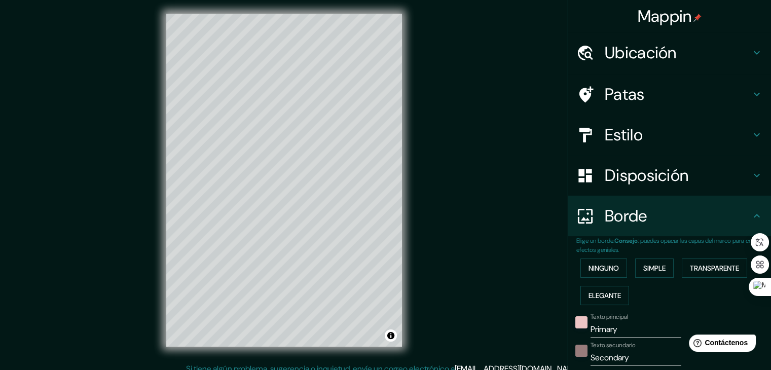
scroll to position [0, 0]
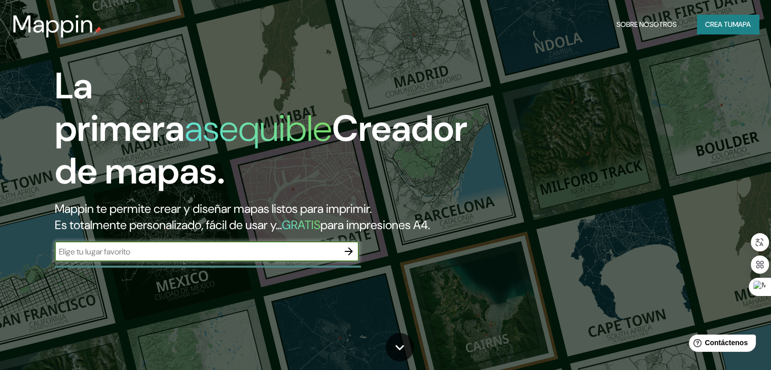
click at [720, 25] on font "Crea tu" at bounding box center [718, 24] width 27 height 9
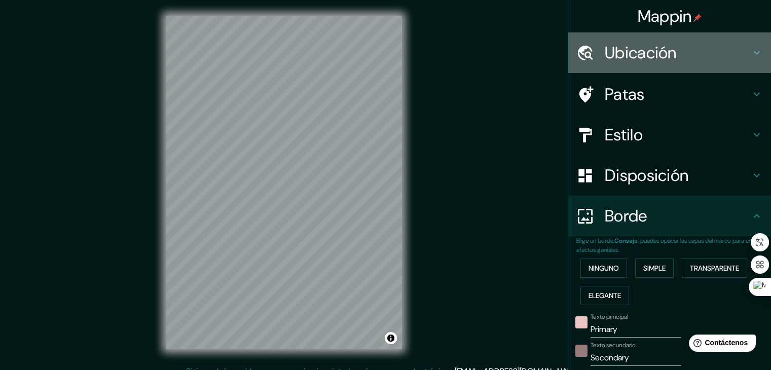
click at [623, 51] on font "Ubicación" at bounding box center [641, 52] width 72 height 21
type input "45"
type input "30"
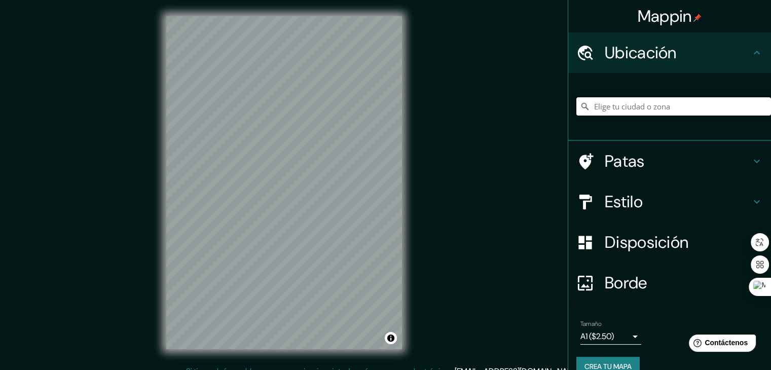
click at [618, 106] on input "Elige tu ciudad o zona" at bounding box center [674, 106] width 195 height 18
click at [462, 78] on div "Mappin Ubicación Patas Estilo Disposición Borde Elige un borde. Consejo : puede…" at bounding box center [385, 191] width 771 height 382
